Goal: Browse casually: Explore the website without a specific task or goal

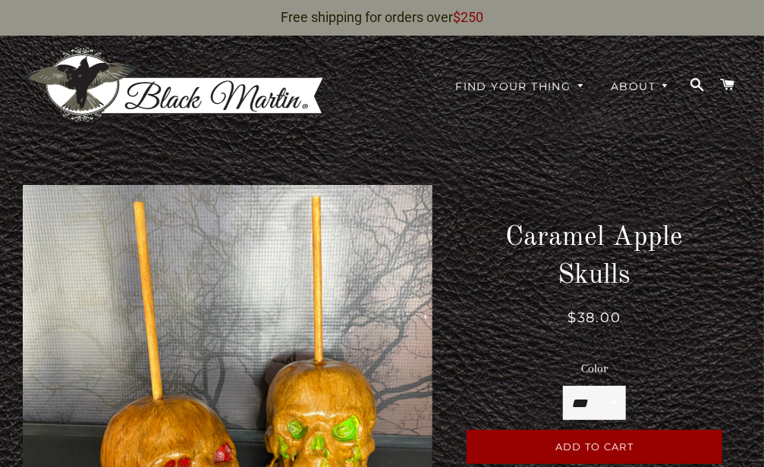
click at [99, 73] on img at bounding box center [174, 85] width 303 height 78
